Goal: Check status: Check status

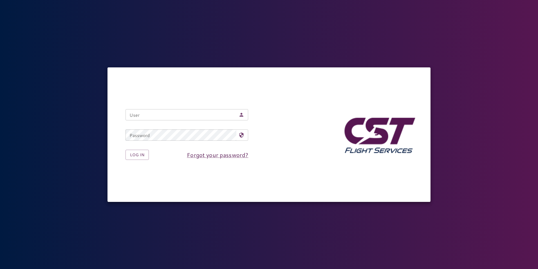
click at [134, 112] on div "User User" at bounding box center [187, 114] width 123 height 11
type input "**********"
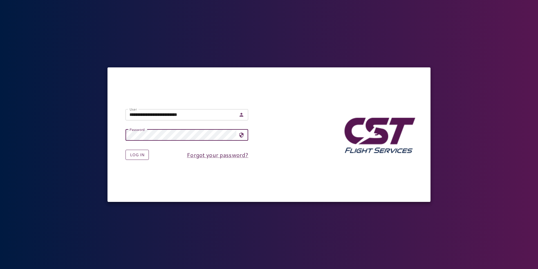
click at [141, 155] on button "Log in" at bounding box center [137, 155] width 23 height 10
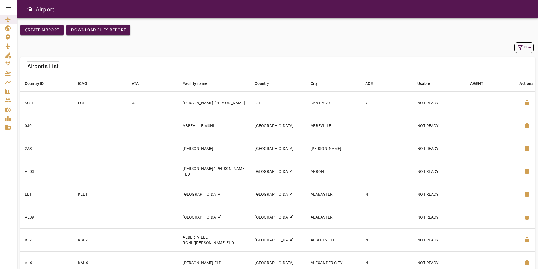
click at [7, 3] on icon at bounding box center [8, 6] width 7 height 7
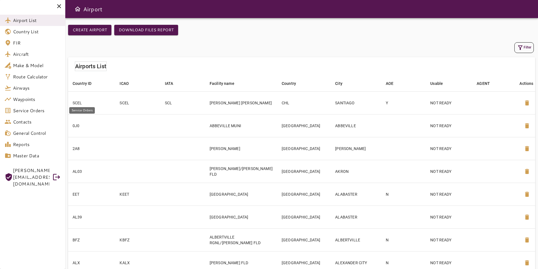
click at [28, 114] on link "Service Orders" at bounding box center [32, 110] width 65 height 11
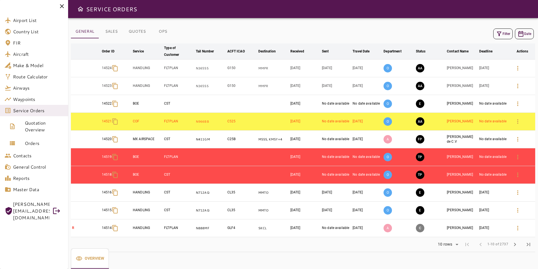
click at [164, 31] on button "OPS" at bounding box center [162, 32] width 25 height 14
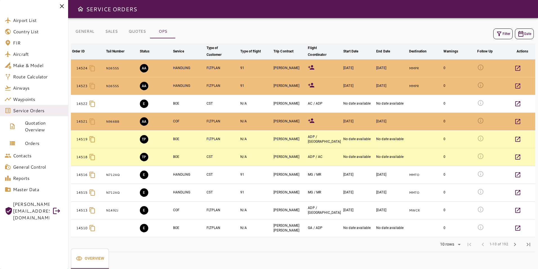
click at [498, 35] on icon "button" at bounding box center [499, 33] width 7 height 7
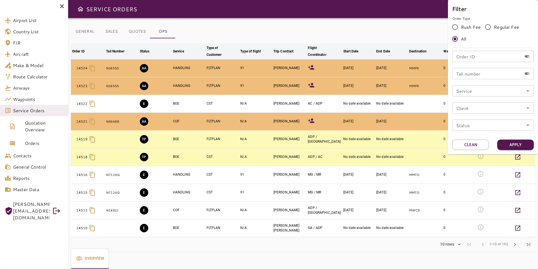
click at [486, 77] on input "Tail number" at bounding box center [488, 73] width 70 height 11
type input "******"
click at [523, 144] on button "Apply" at bounding box center [516, 144] width 37 height 10
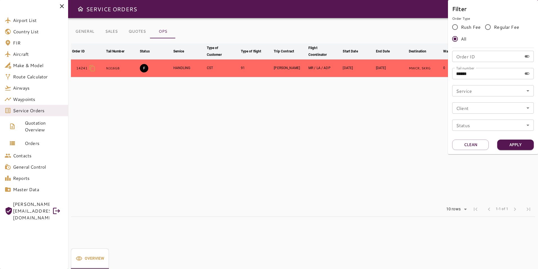
click at [414, 137] on div at bounding box center [269, 134] width 538 height 269
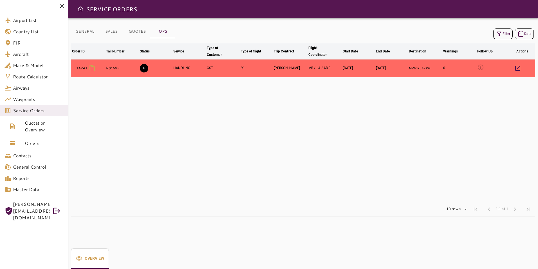
click at [518, 67] on icon "button" at bounding box center [518, 68] width 7 height 7
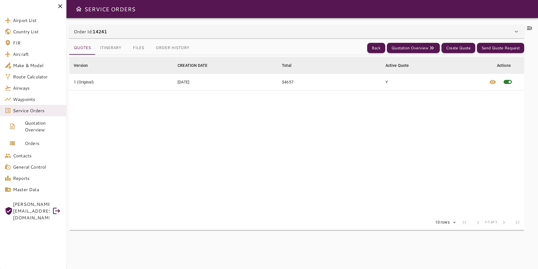
click at [144, 46] on button "Files" at bounding box center [138, 48] width 25 height 14
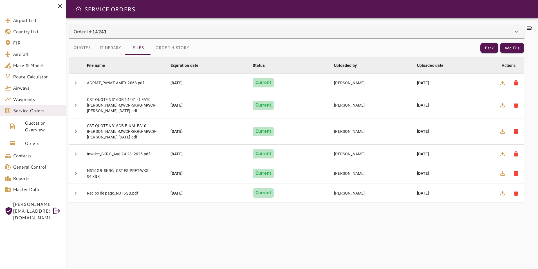
click at [528, 26] on icon at bounding box center [530, 28] width 7 height 7
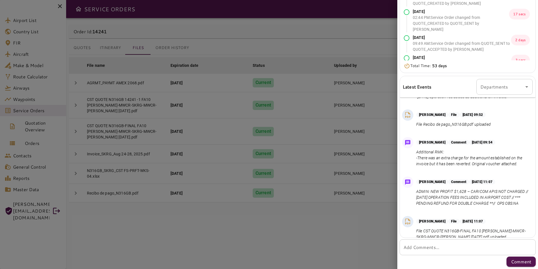
scroll to position [504, 0]
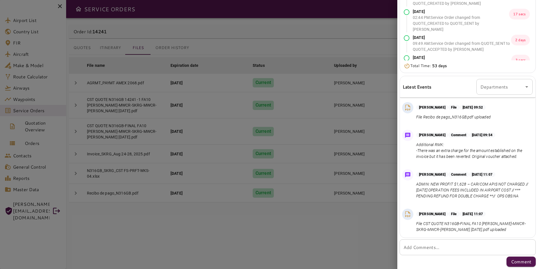
click at [322, 236] on div at bounding box center [269, 134] width 538 height 269
